Goal: Check status: Check status

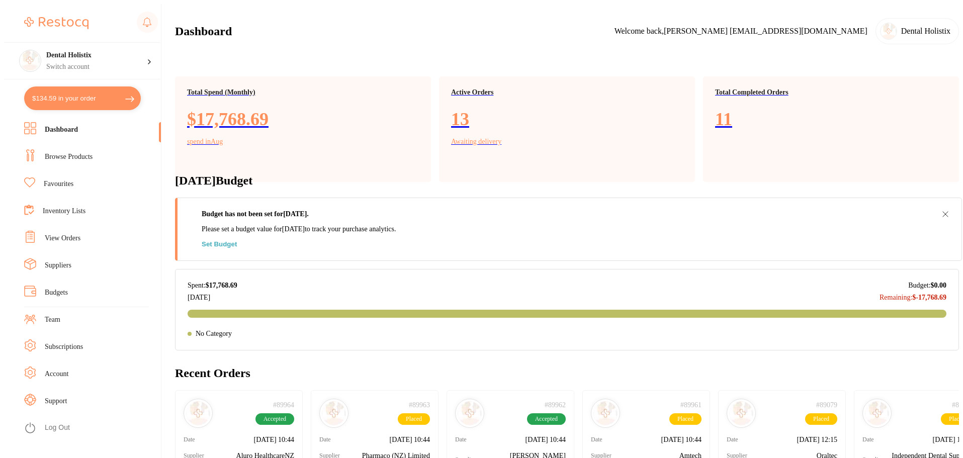
click at [62, 235] on link "View Orders" at bounding box center [63, 238] width 36 height 10
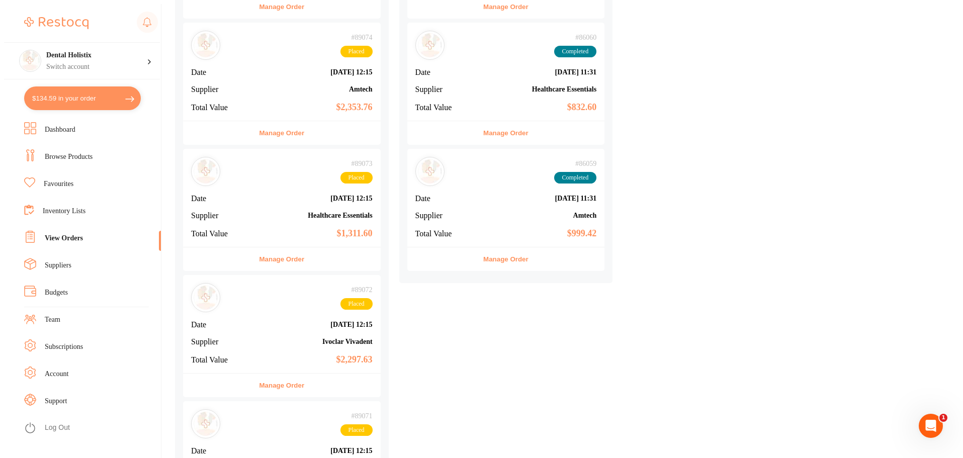
scroll to position [1279, 0]
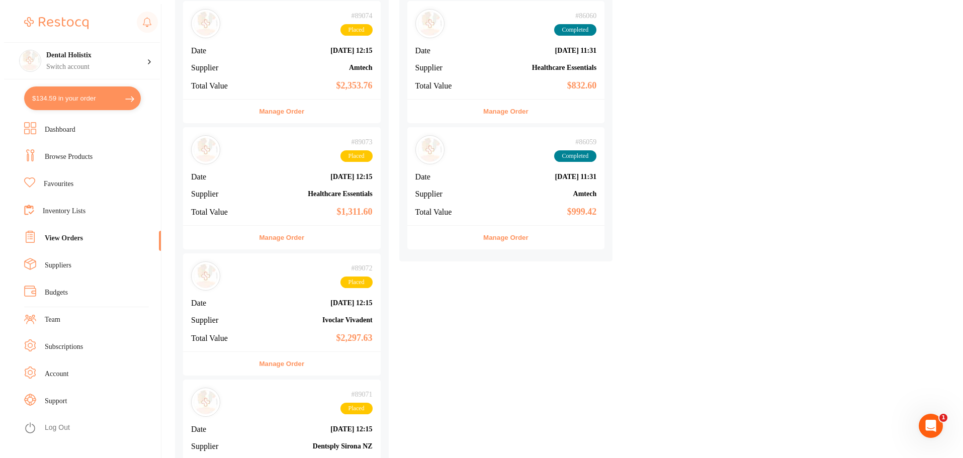
click at [331, 380] on div "# 89071 Placed Date [DATE] 12:15 Supplier Dentsply [GEOGRAPHIC_DATA] NZ Total V…" at bounding box center [282, 429] width 198 height 98
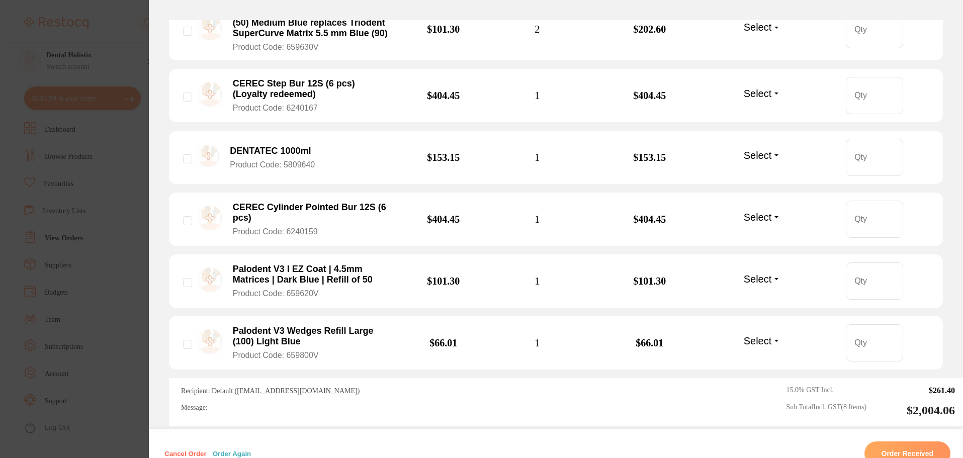
scroll to position [571, 0]
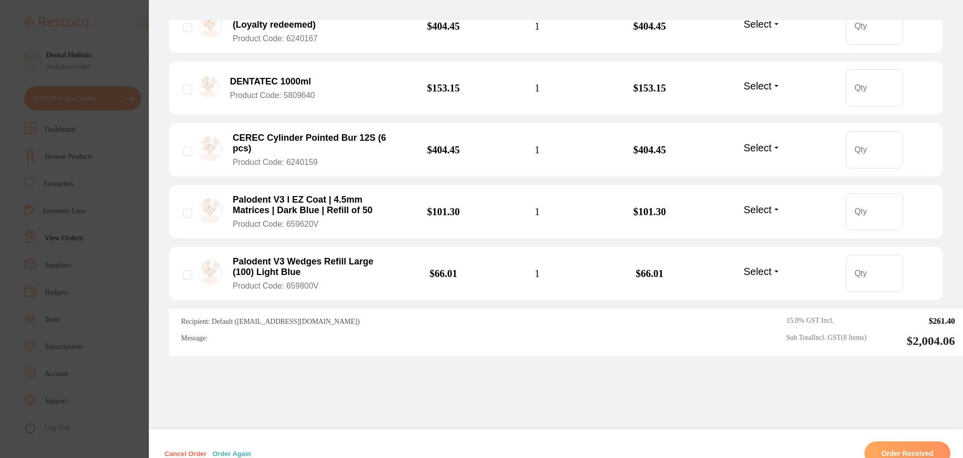
click at [480, 353] on div "Order ID: Restocq- 89071 Order Information Placed Order Order Date [DATE] 12:15…" at bounding box center [556, 249] width 814 height 458
drag, startPoint x: 425, startPoint y: 275, endPoint x: 244, endPoint y: 275, distance: 181.1
click at [239, 317] on div "Recipient: Default ( [EMAIL_ADDRESS][DOMAIN_NAME] ) Message:" at bounding box center [413, 333] width 464 height 32
copy span "( [EMAIL_ADDRESS][DOMAIN_NAME] )"
click at [265, 335] on div "Message:" at bounding box center [413, 339] width 464 height 9
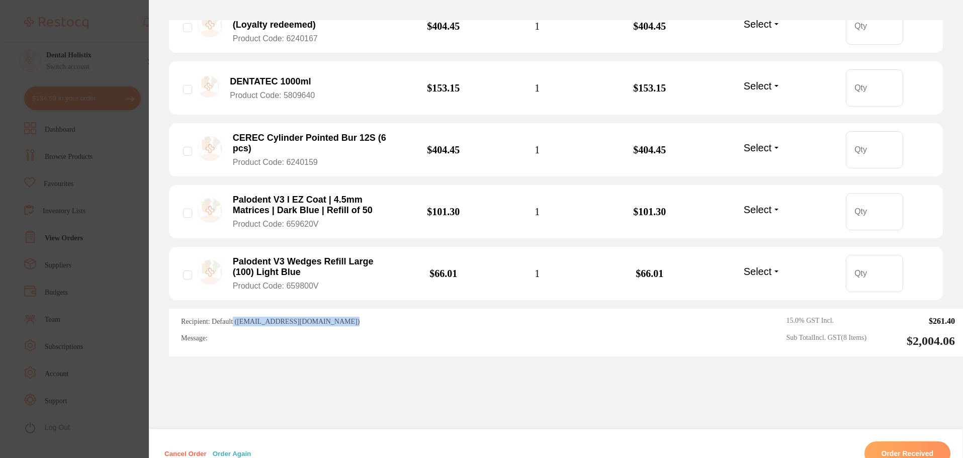
drag, startPoint x: 426, startPoint y: 269, endPoint x: 263, endPoint y: 308, distance: 167.2
click at [237, 317] on div "Recipient: Default ( [EMAIL_ADDRESS][DOMAIN_NAME] ) Message:" at bounding box center [413, 333] width 464 height 32
click at [271, 320] on div "Order ID: Restocq- 89071 Order Information Placed Order Order Date [DATE] 12:15…" at bounding box center [556, 249] width 814 height 458
click at [320, 339] on div "Order ID: Restocq- 89071 Order Information Placed Order Order Date [DATE] 12:15…" at bounding box center [556, 249] width 814 height 458
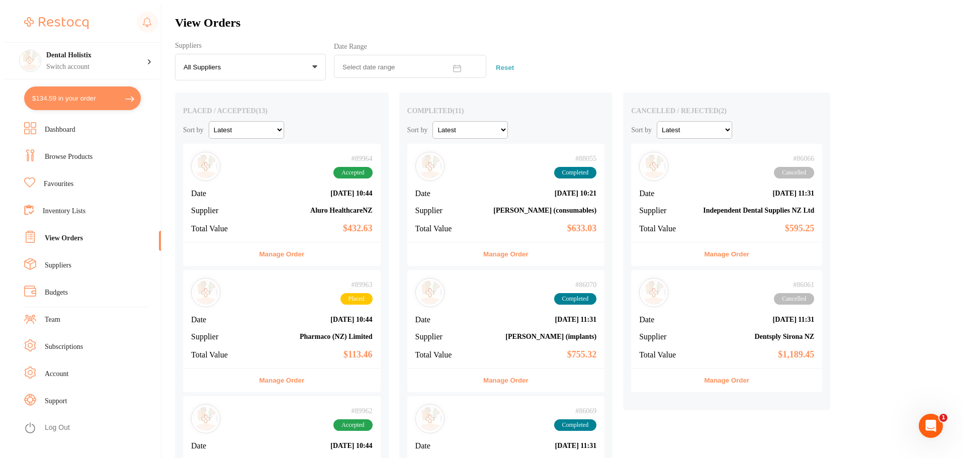
click at [342, 223] on b "$432.63" at bounding box center [315, 228] width 116 height 11
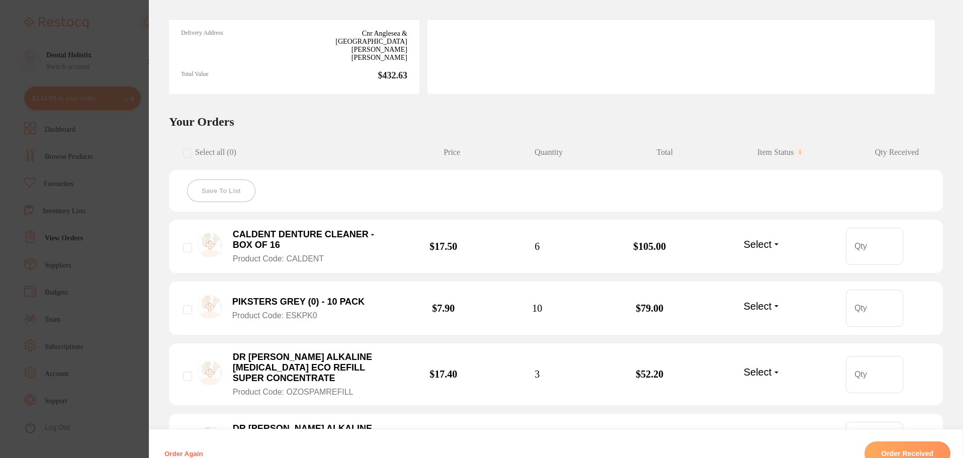
scroll to position [302, 0]
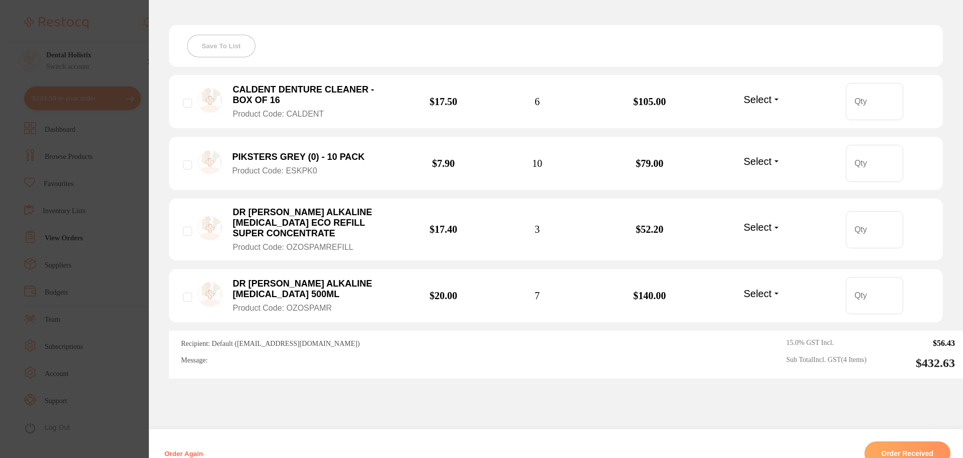
click at [896, 442] on button "Order Received" at bounding box center [908, 454] width 87 height 24
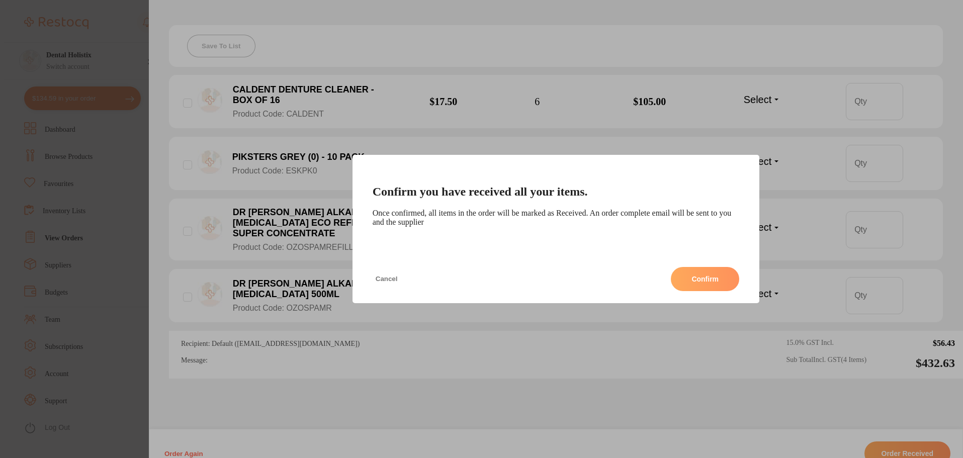
click at [715, 281] on button "Confirm" at bounding box center [705, 279] width 68 height 24
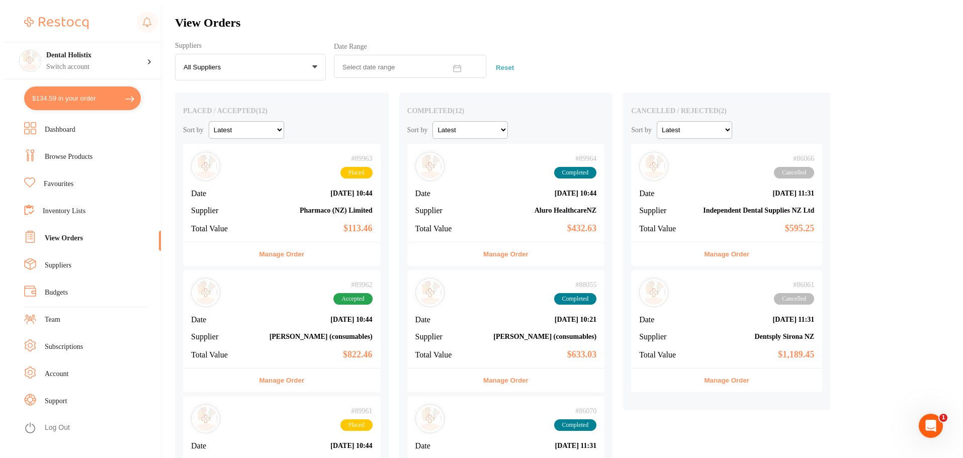
click at [345, 190] on b "[DATE] 10:44" at bounding box center [315, 194] width 116 height 8
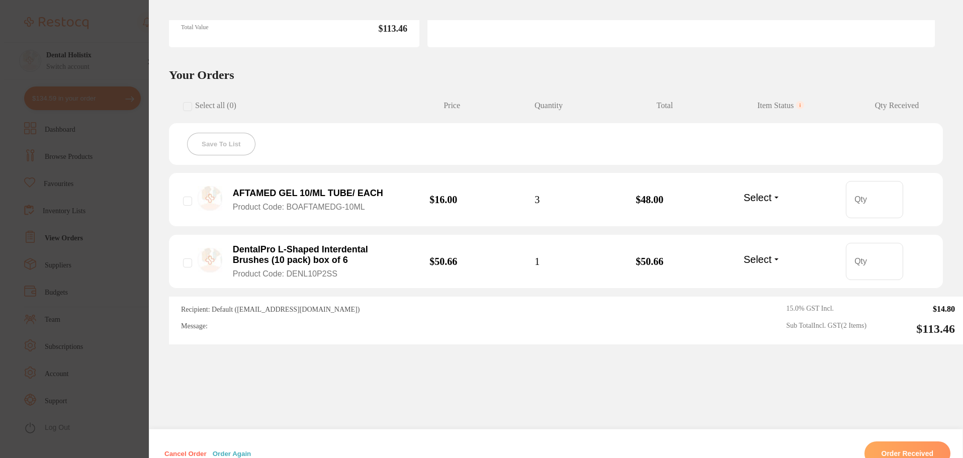
scroll to position [50, 0]
click at [906, 442] on button "Order Received" at bounding box center [908, 454] width 87 height 24
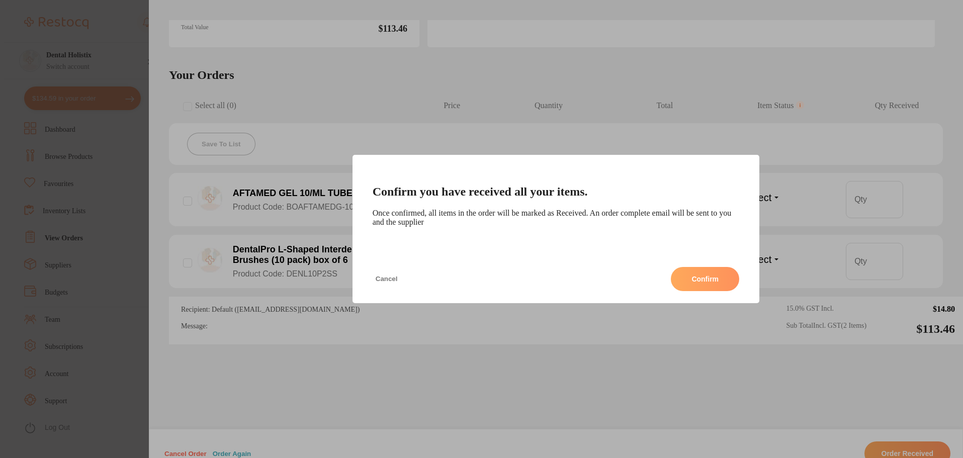
click at [707, 287] on button "Confirm" at bounding box center [705, 279] width 68 height 24
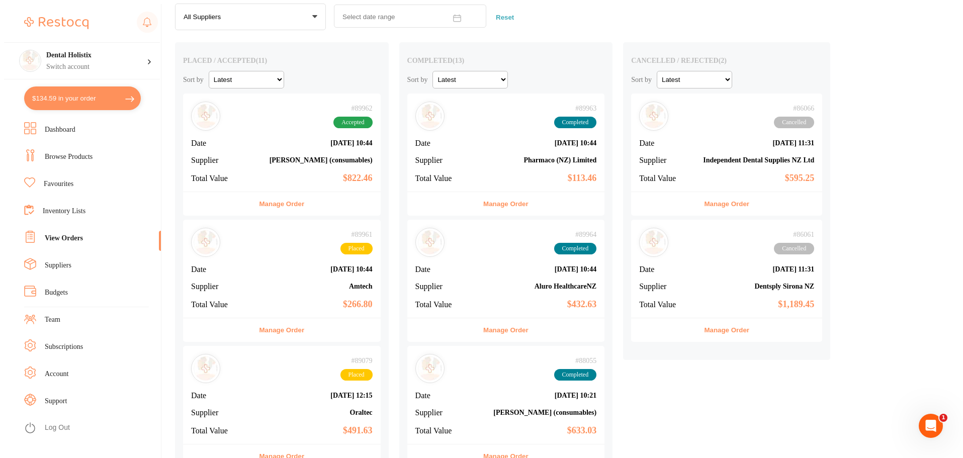
click at [342, 156] on b "[PERSON_NAME] (consumables)" at bounding box center [315, 160] width 116 height 8
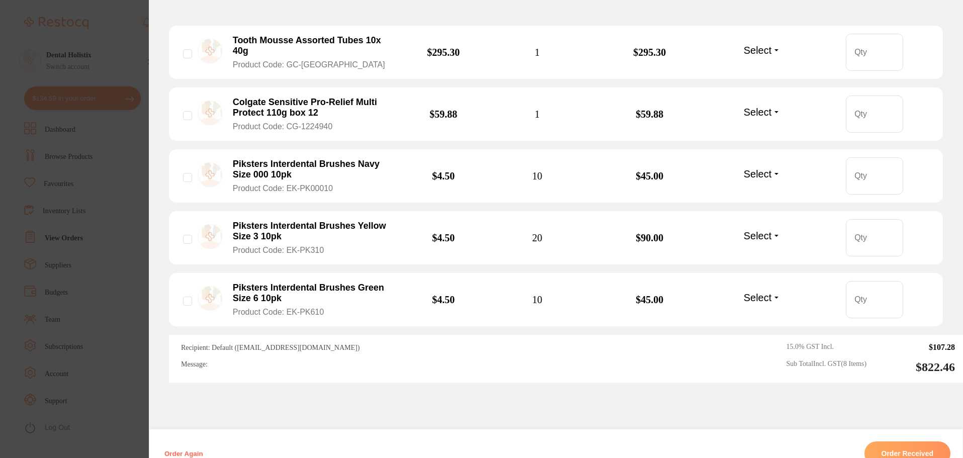
scroll to position [553, 0]
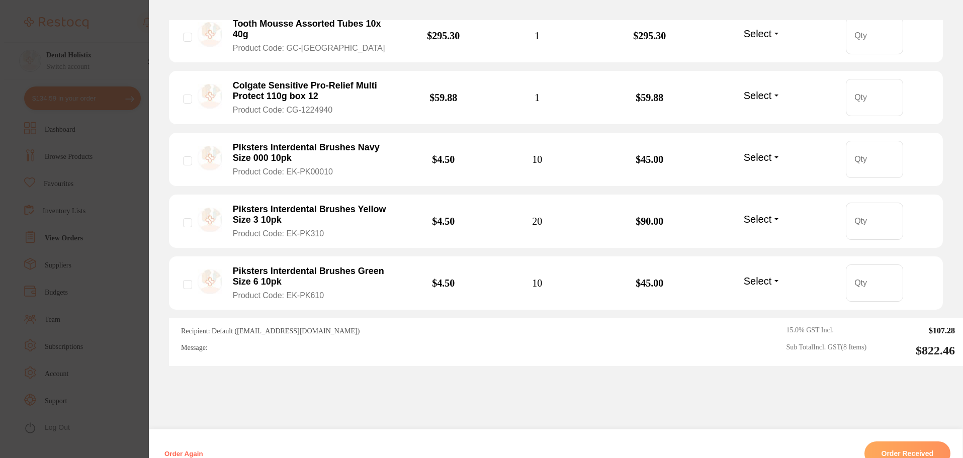
click at [908, 442] on button "Order Received" at bounding box center [908, 454] width 87 height 24
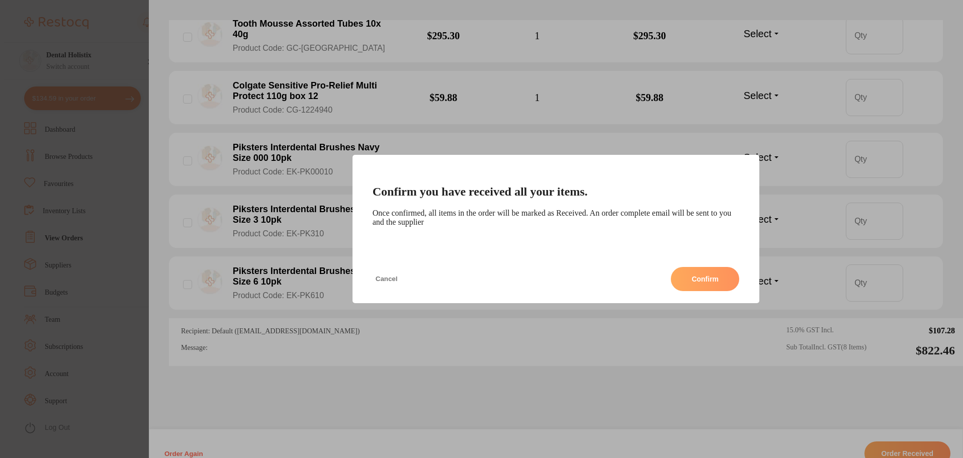
click at [697, 284] on button "Confirm" at bounding box center [705, 279] width 68 height 24
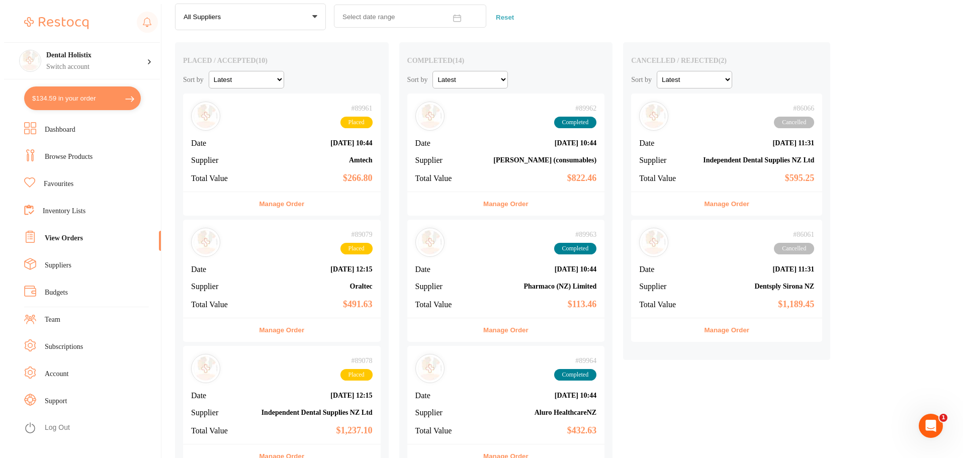
click at [330, 283] on b "Oraltec" at bounding box center [315, 287] width 116 height 8
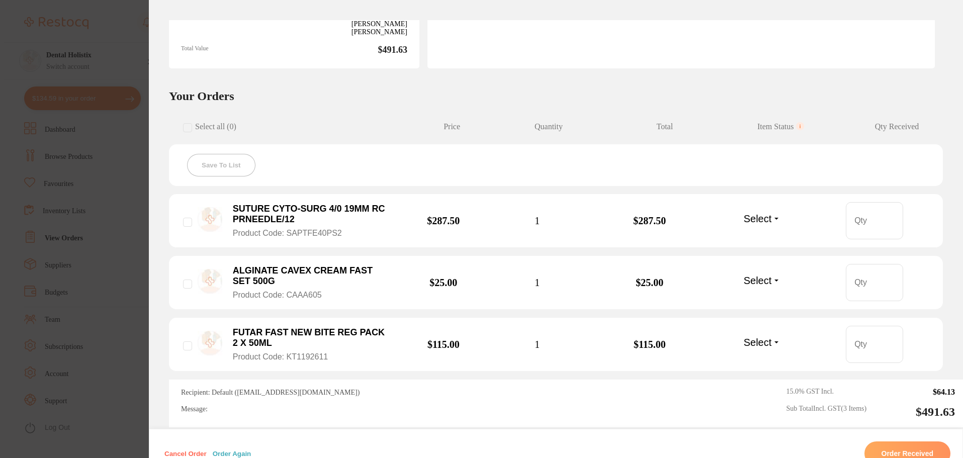
scroll to position [272, 0]
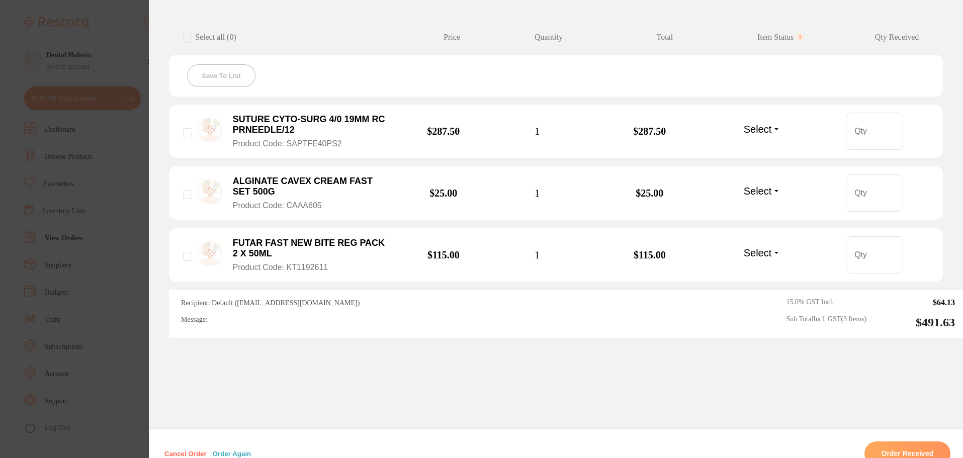
click at [914, 442] on button "Order Received" at bounding box center [908, 454] width 87 height 24
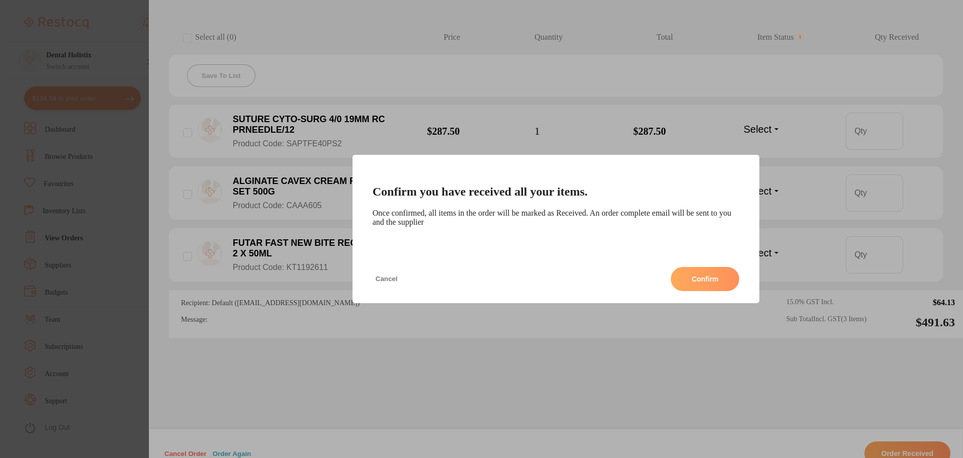
click at [727, 285] on button "Confirm" at bounding box center [705, 279] width 68 height 24
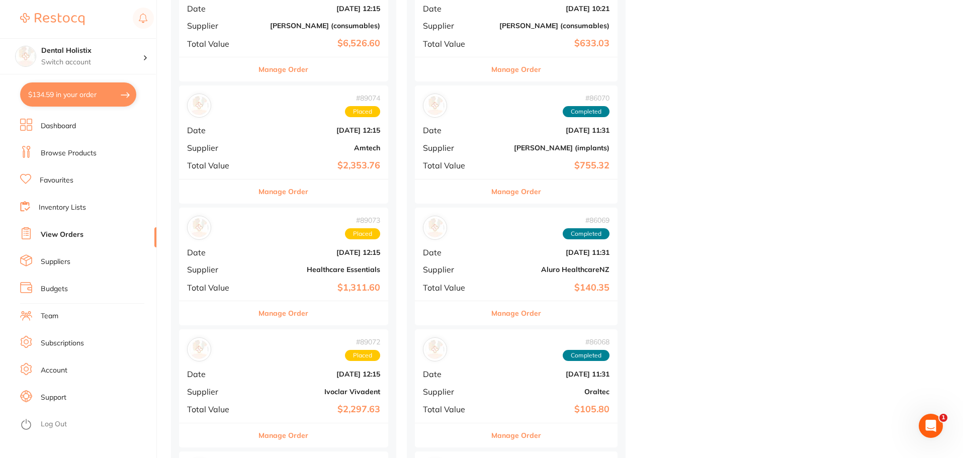
scroll to position [855, 0]
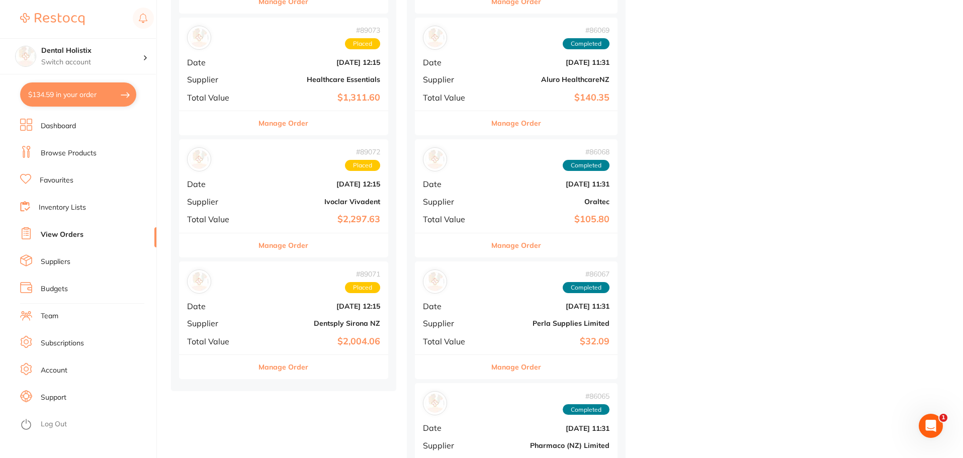
click at [347, 203] on b "Ivoclar Vivadent" at bounding box center [318, 202] width 123 height 8
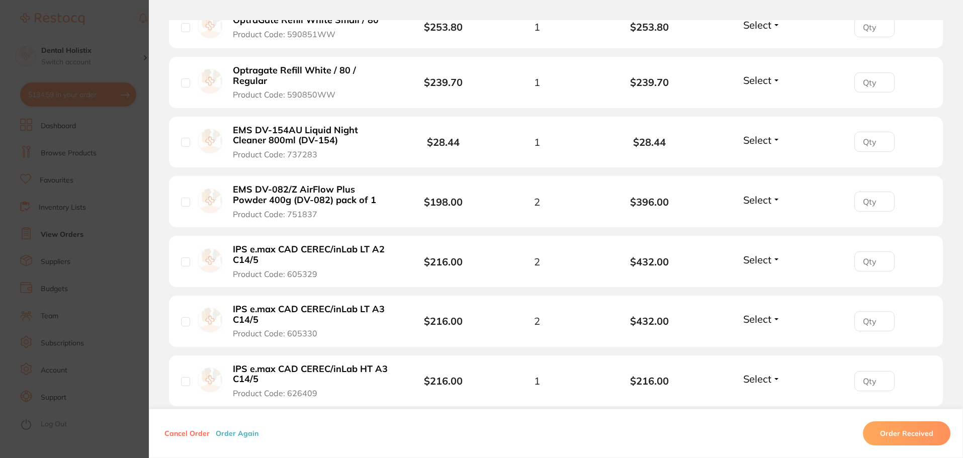
scroll to position [453, 0]
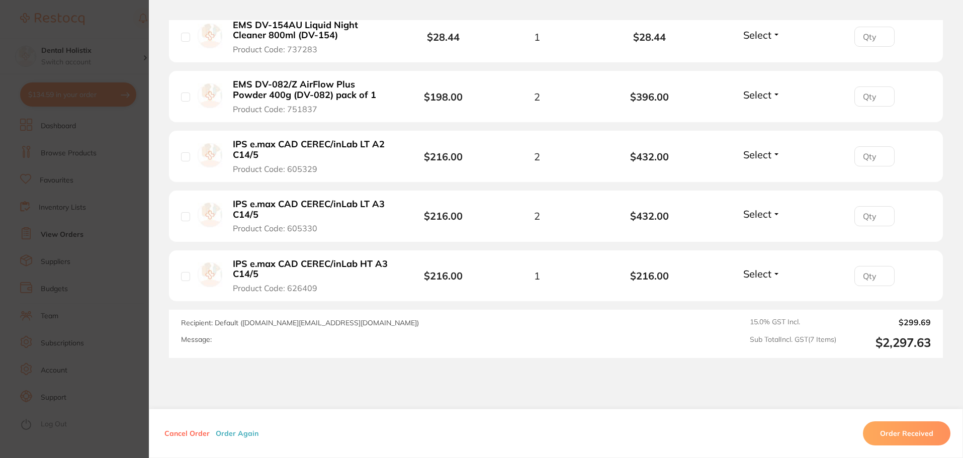
click at [913, 442] on button "Order Received" at bounding box center [907, 434] width 88 height 24
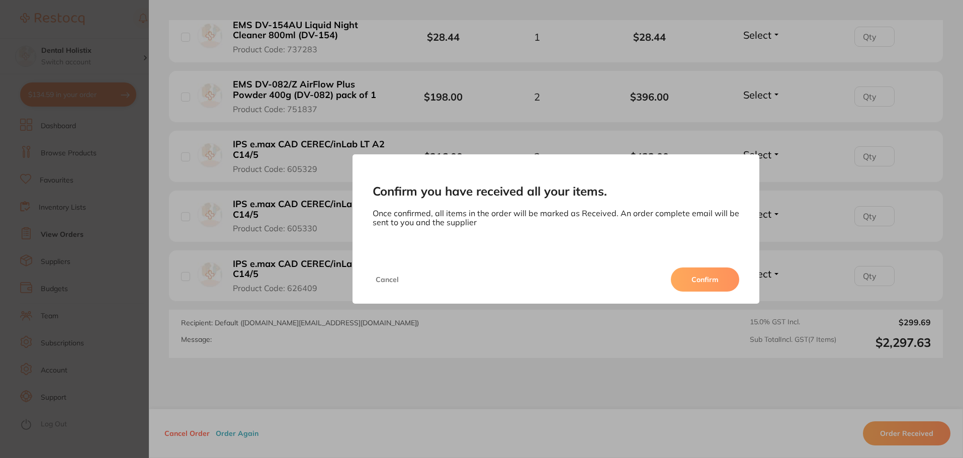
click at [717, 285] on button "Confirm" at bounding box center [705, 280] width 68 height 24
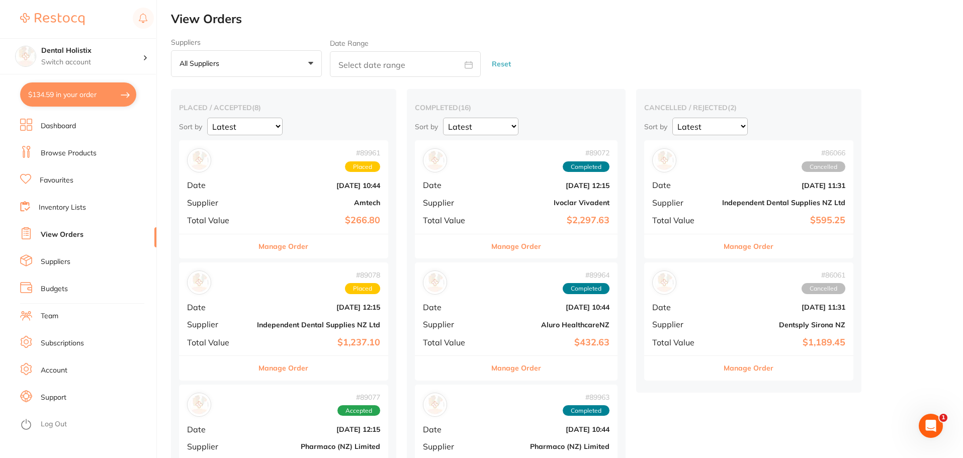
click at [283, 132] on select "Latest Notification" at bounding box center [244, 127] width 75 height 18
select select "Notification"
click at [283, 118] on select "Latest Notification" at bounding box center [244, 127] width 75 height 18
click at [573, 24] on h2 "View Orders" at bounding box center [567, 19] width 792 height 14
